Goal: Ask a question

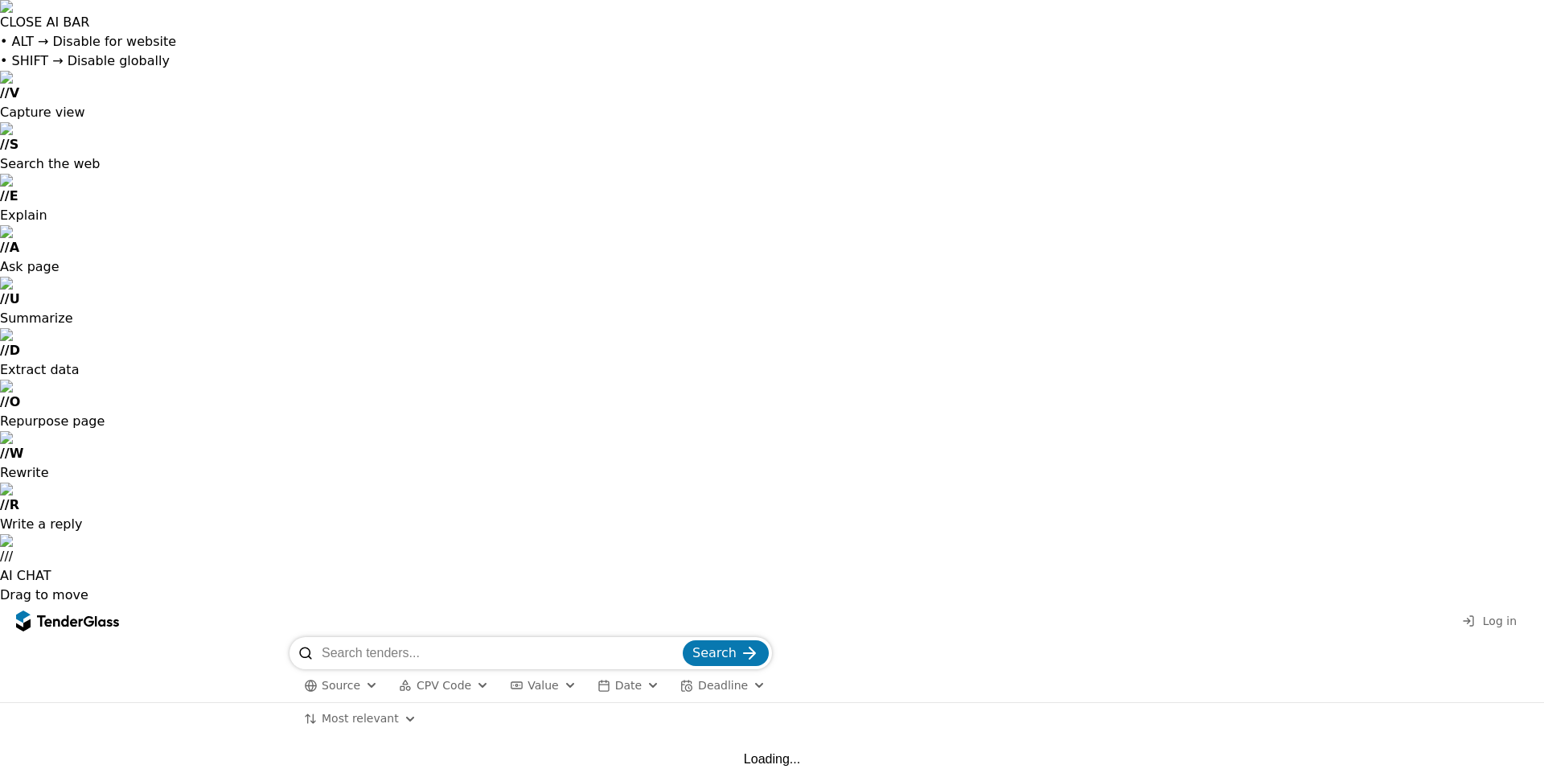
click at [480, 637] on input "search" at bounding box center [501, 653] width 358 height 32
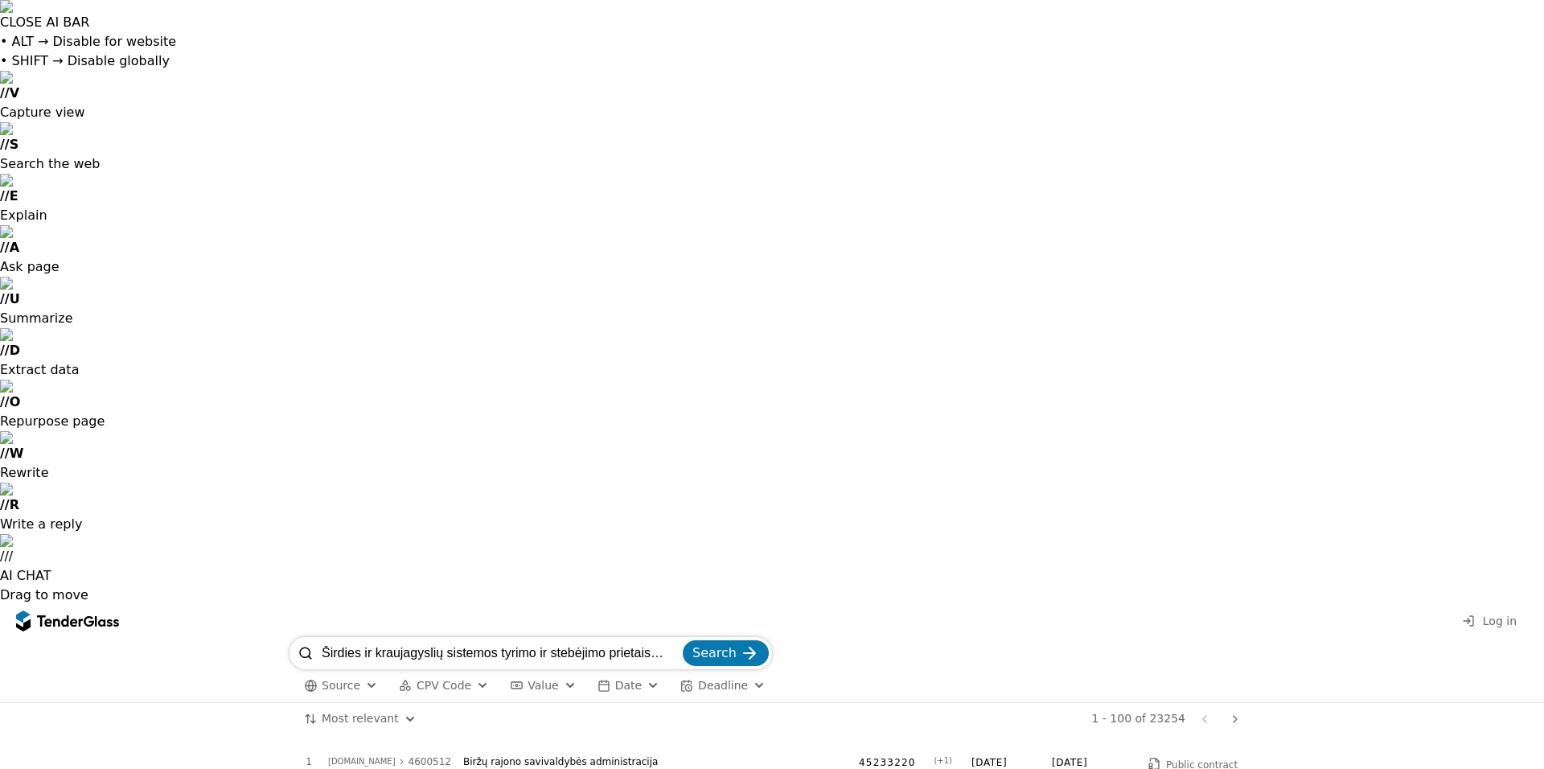
scroll to position [0, 39]
click at [683, 640] on button "Search" at bounding box center [726, 653] width 86 height 26
type input "Širdies ir kraujagyslių sistemos tyrimo ir stebėjimo prietaisų pirkimas"
click at [432, 637] on input "search" at bounding box center [501, 653] width 358 height 32
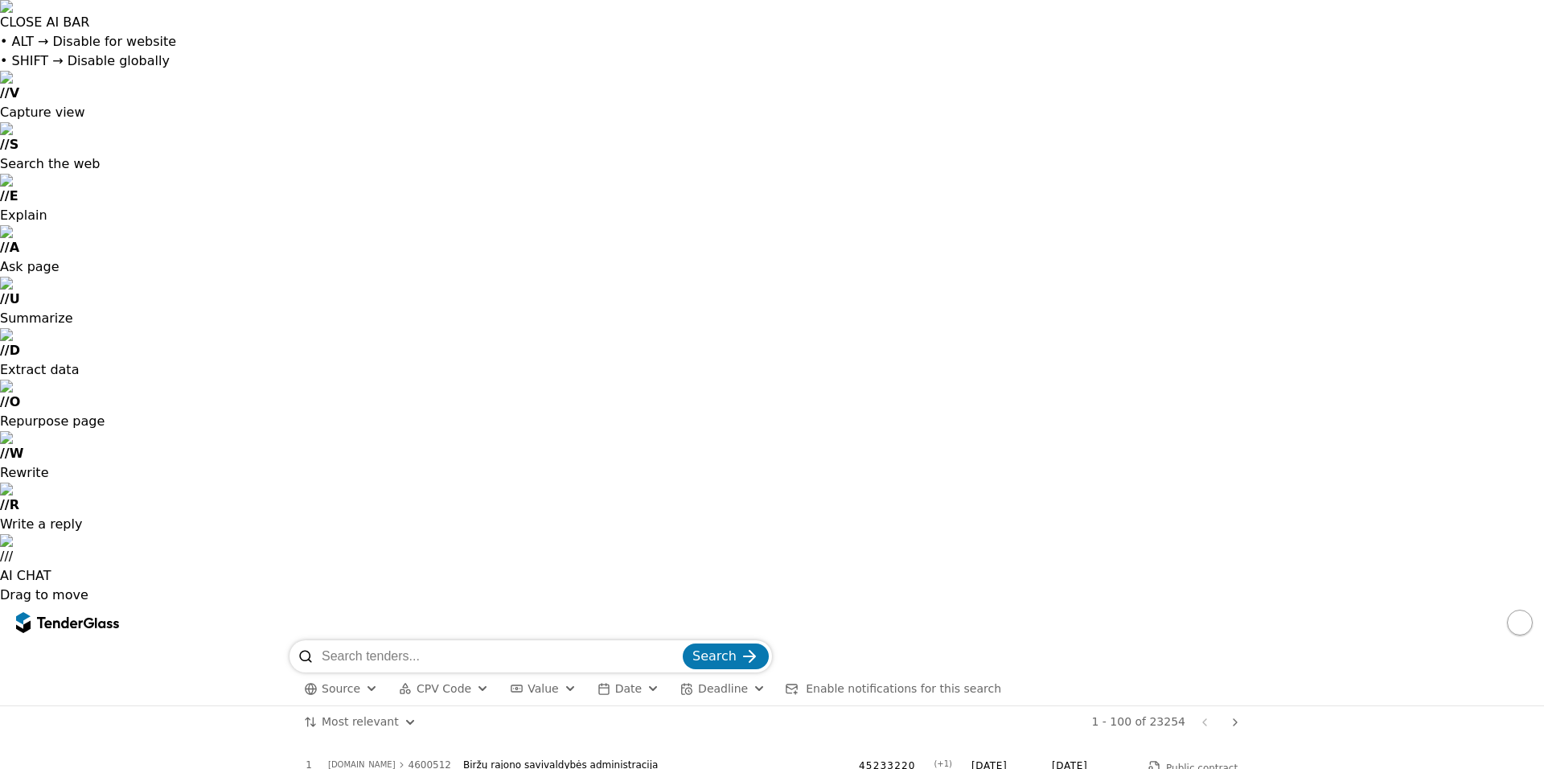
paste input "Širdies ir kraujagyslių sistemos tyrimo ir stebėjimo prietaisų pirkimas"
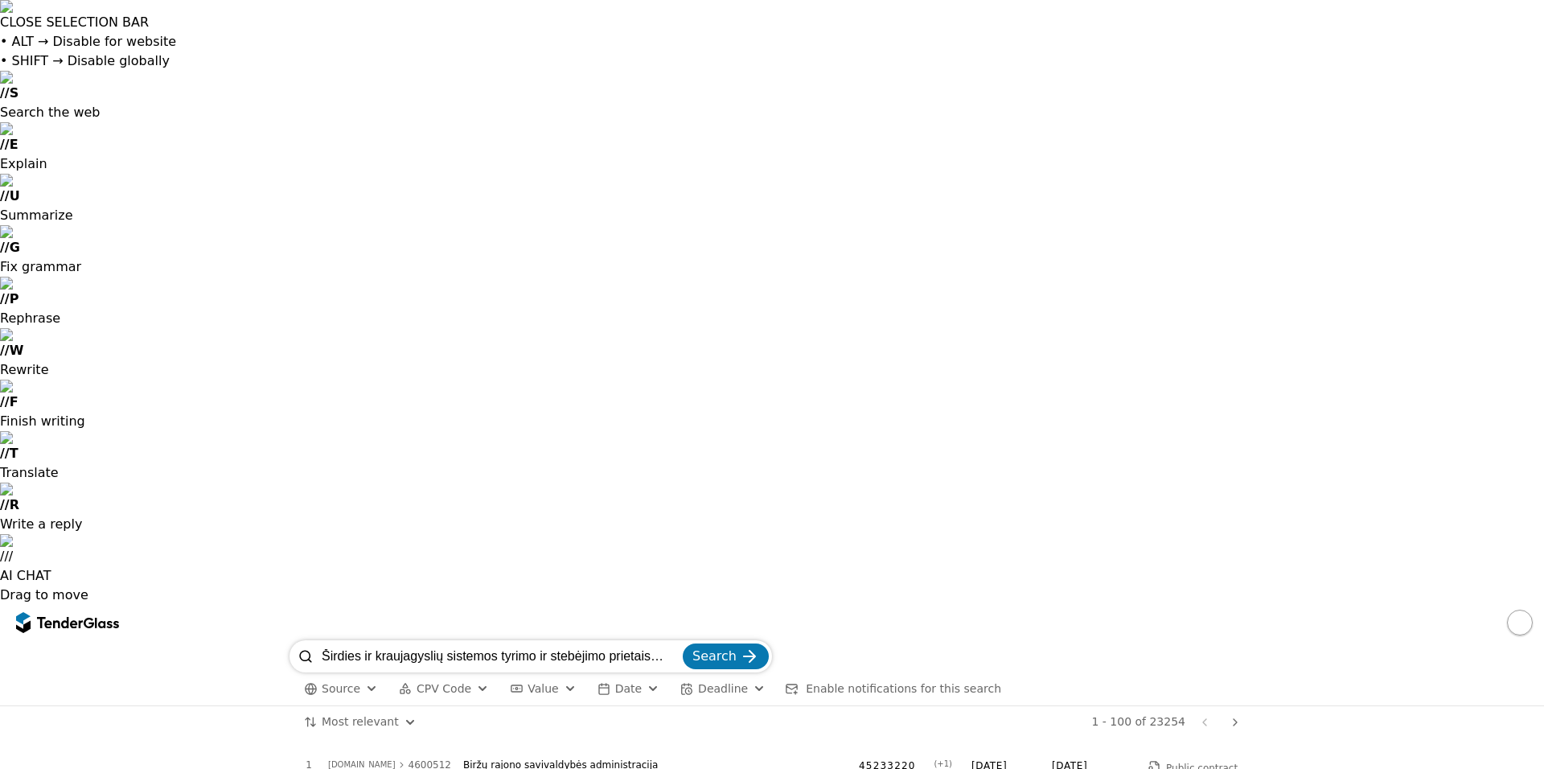
drag, startPoint x: 443, startPoint y: 52, endPoint x: 96, endPoint y: 57, distance: 347.4
click at [96, 640] on div "Širdies ir kraujagyslių sistemos tyrimo ir stebėjimo prietaisų pirkimas Search …" at bounding box center [772, 672] width 1528 height 65
click at [454, 640] on input "Širdies ir kraujagyslių sistemos tyrimo ir stebėjimo prietaisų pirkimas" at bounding box center [501, 656] width 358 height 32
drag, startPoint x: 546, startPoint y: 52, endPoint x: 1147, endPoint y: 68, distance: 601.7
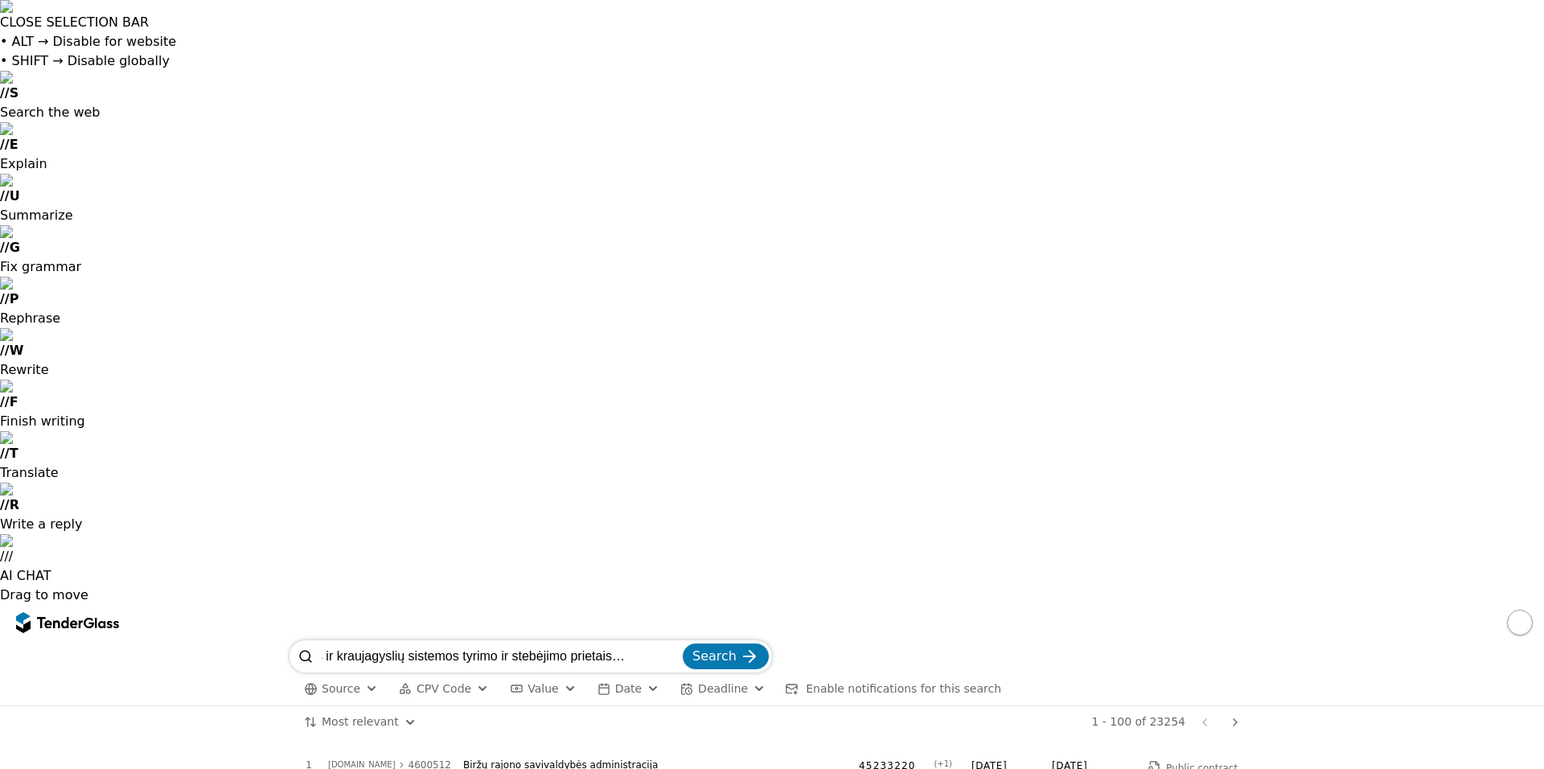
click at [1147, 640] on div "Širdies ir kraujagyslių sistemos tyrimo ir stebėjimo prietaisų pirkimas Search …" at bounding box center [771, 672] width 965 height 65
type input "Širdies ir kraujagyslių sistemos tyrimo ir"
click at [683, 643] on button "Search" at bounding box center [726, 656] width 86 height 26
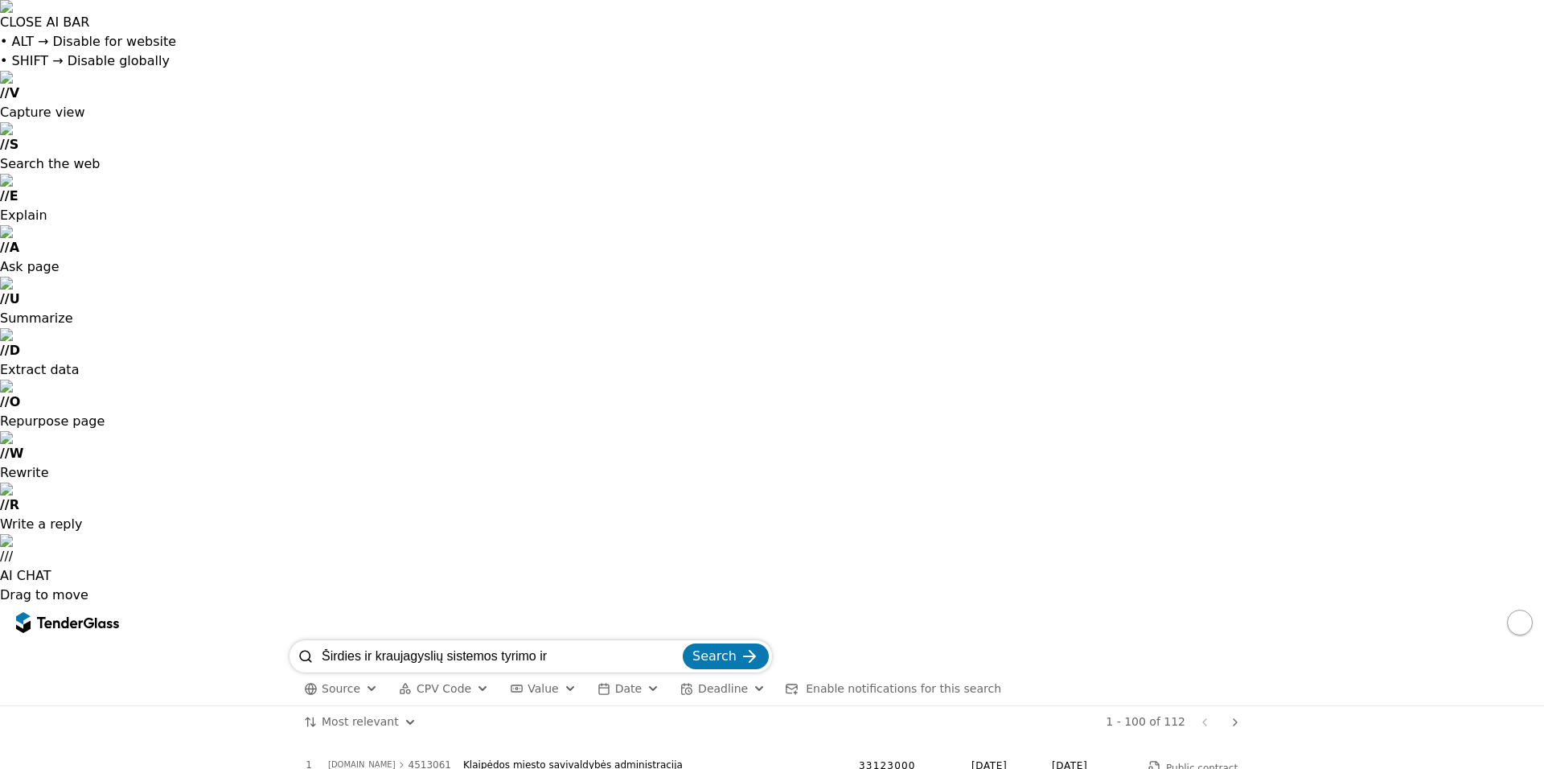
click at [636, 768] on h2 "CPO Širdies ir kraujagyslių sistemos tyrimo ir stebėjimo prietaisų pirkimas (Ma…" at bounding box center [585, 781] width 515 height 18
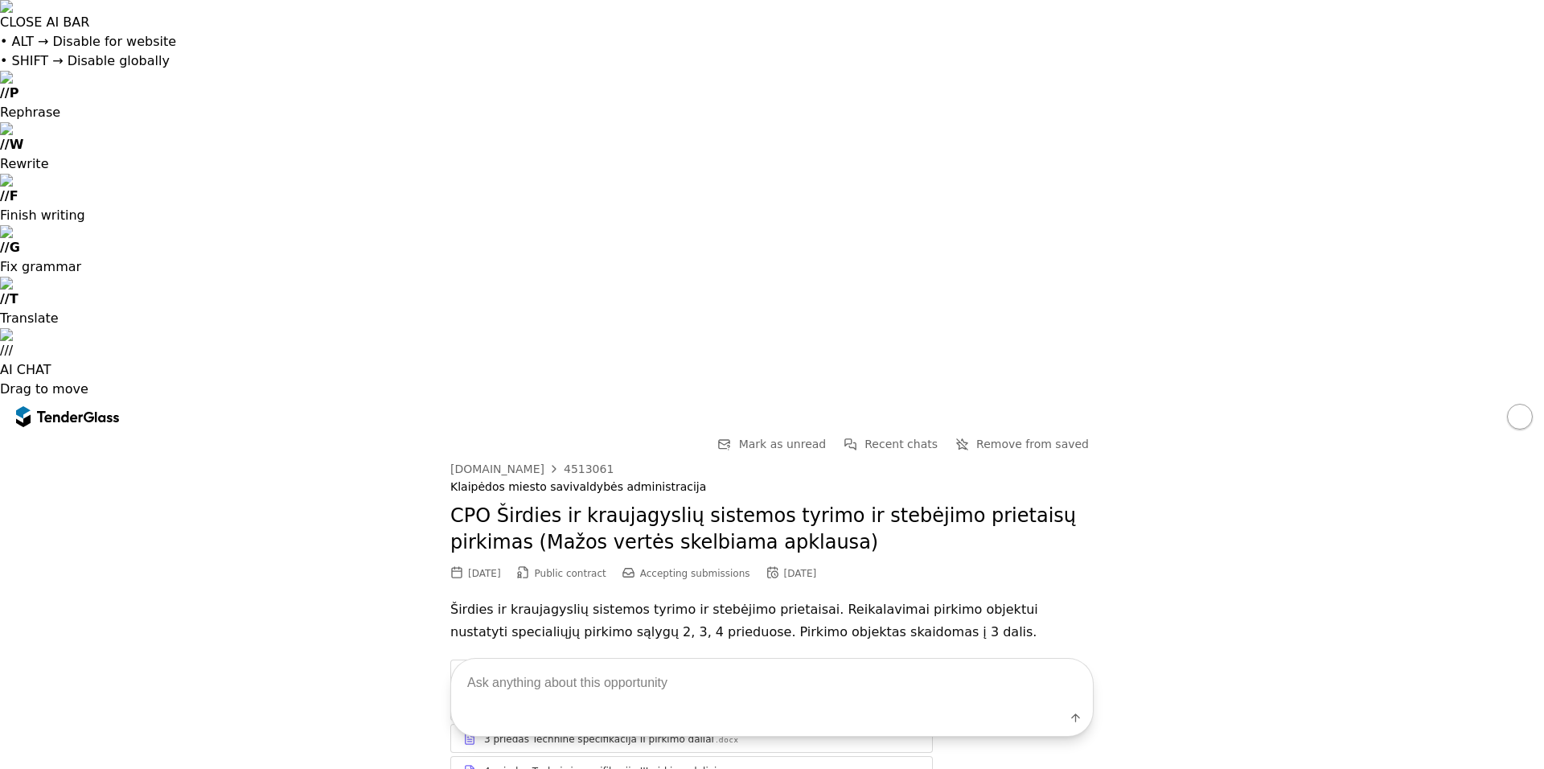
click at [708, 676] on textarea at bounding box center [772, 682] width 642 height 47
type textarea "kiek pinigu skirta"
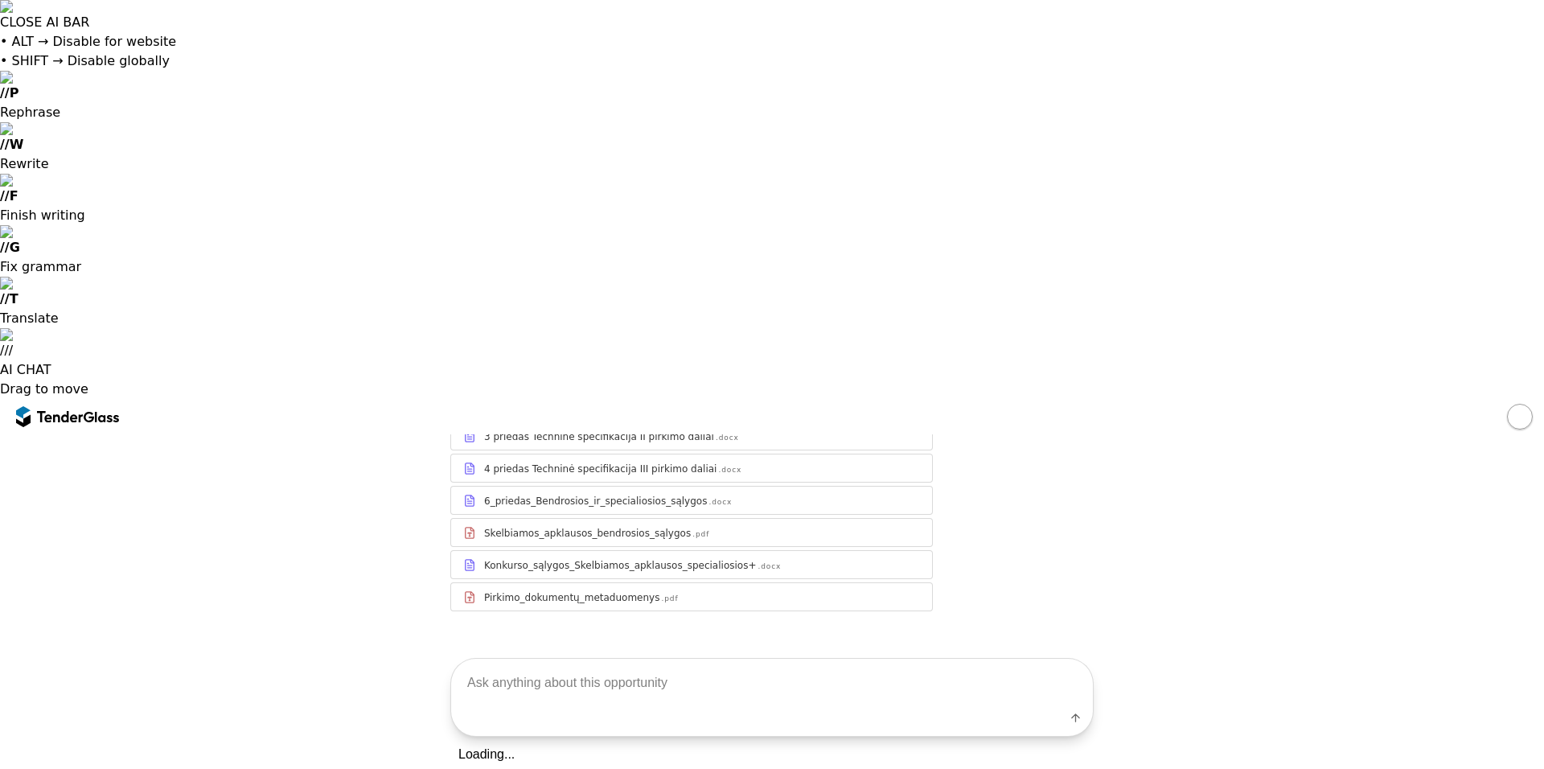
scroll to position [502, 0]
